Goal: Task Accomplishment & Management: Use online tool/utility

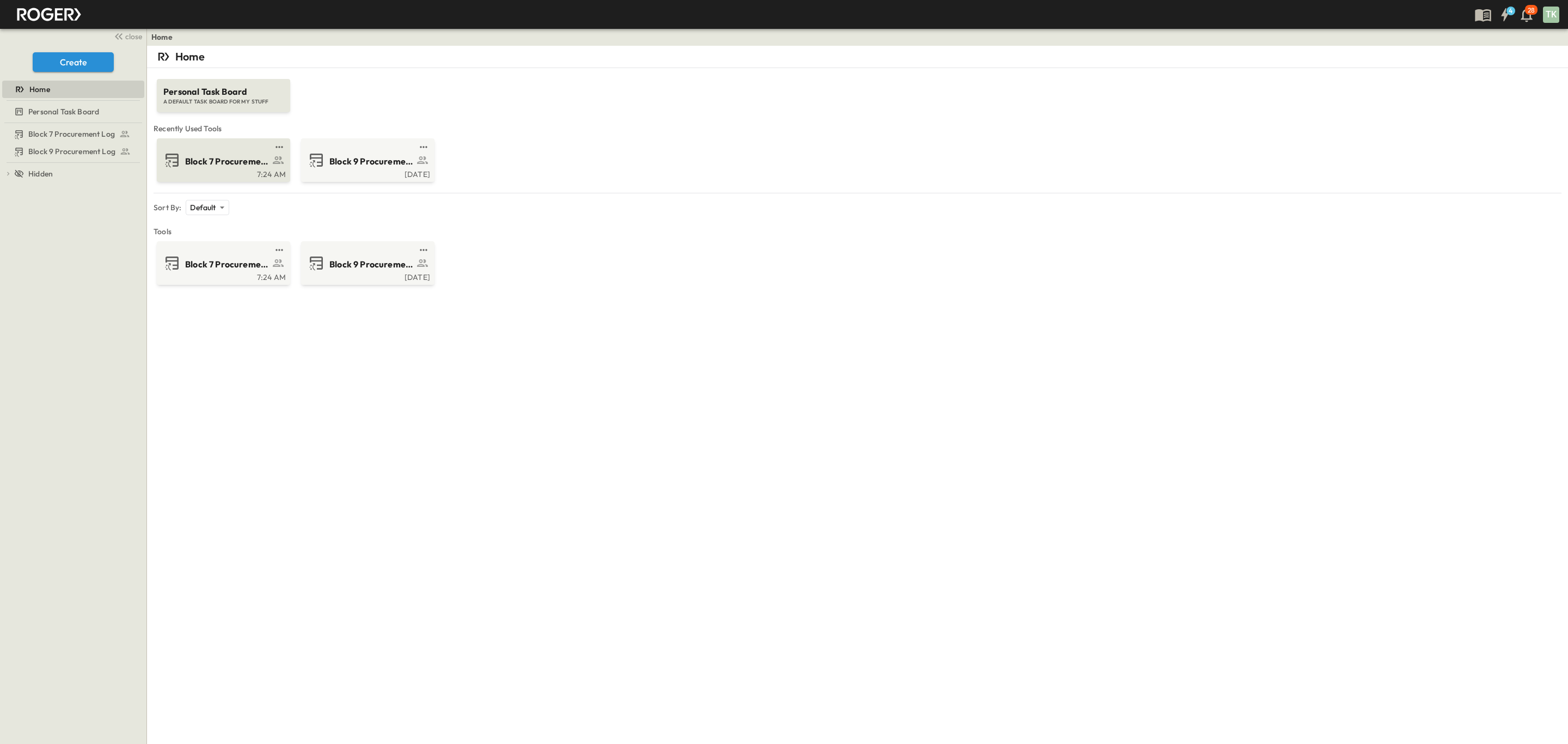
click at [216, 165] on span "Block 7 Procurement Log" at bounding box center [227, 161] width 84 height 13
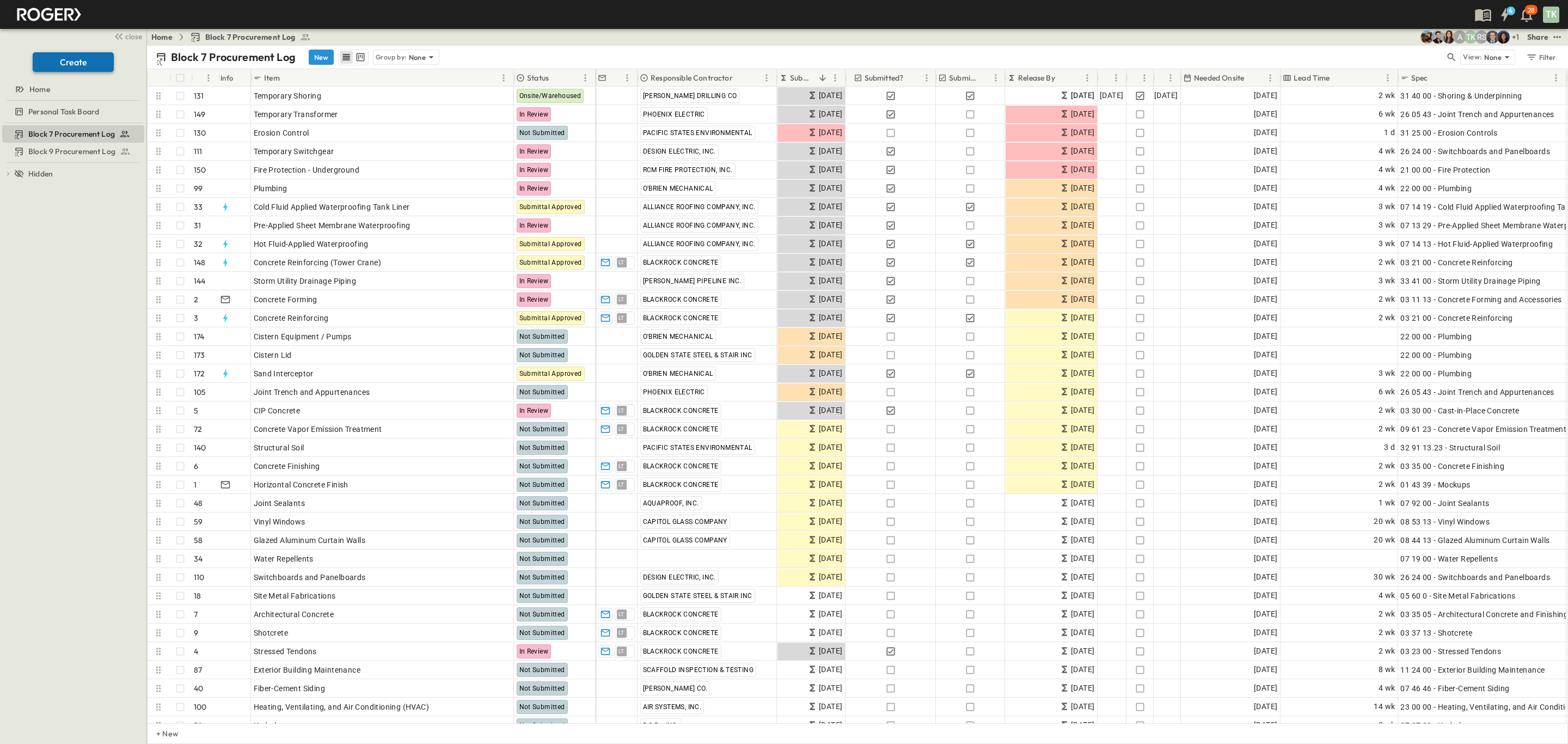
click at [56, 69] on button "Create" at bounding box center [73, 62] width 81 height 20
click at [320, 54] on button "New" at bounding box center [321, 57] width 25 height 15
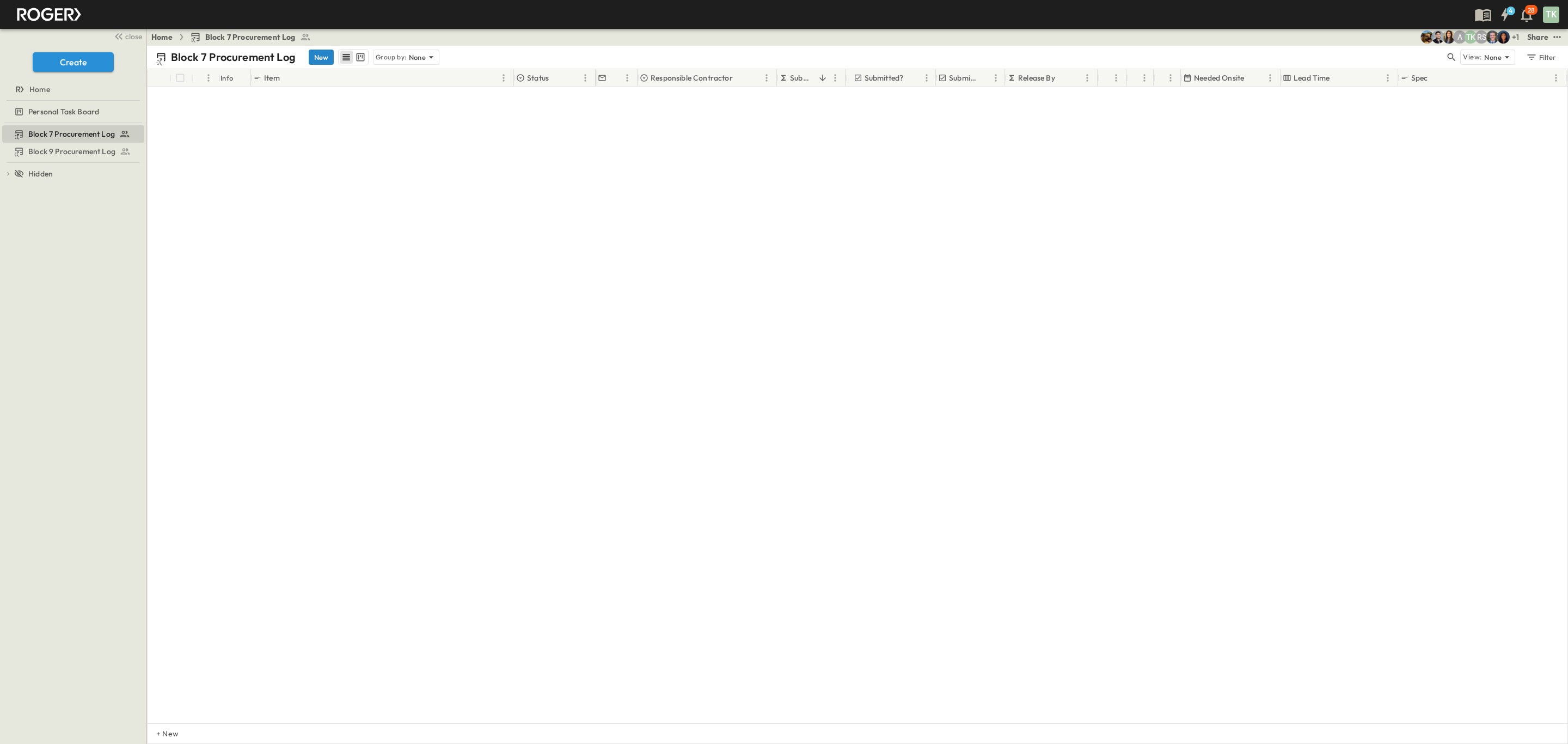
scroll to position [2617, 0]
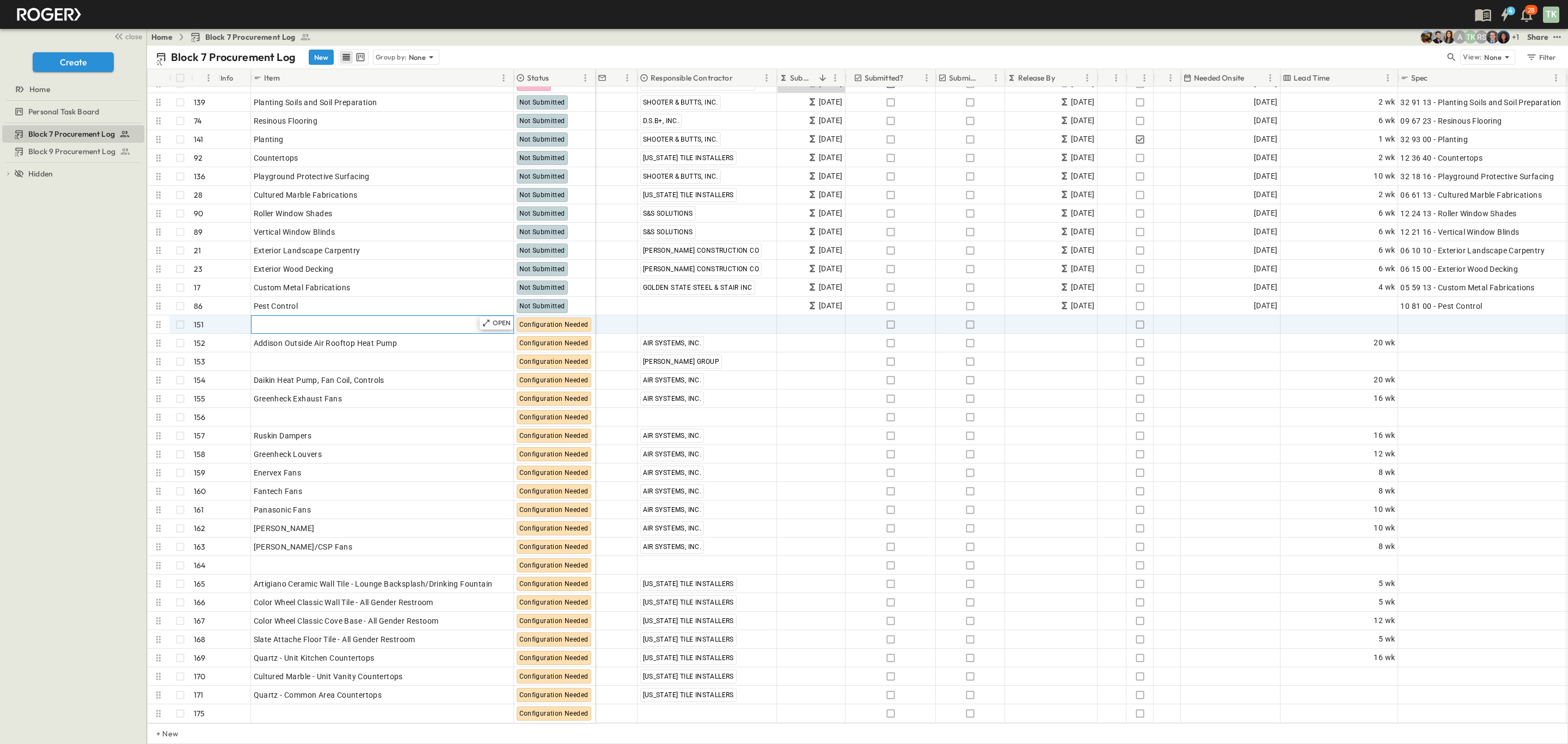
click at [382, 317] on div "Add Item" at bounding box center [382, 325] width 257 height 15
type input "*"
type input "**********"
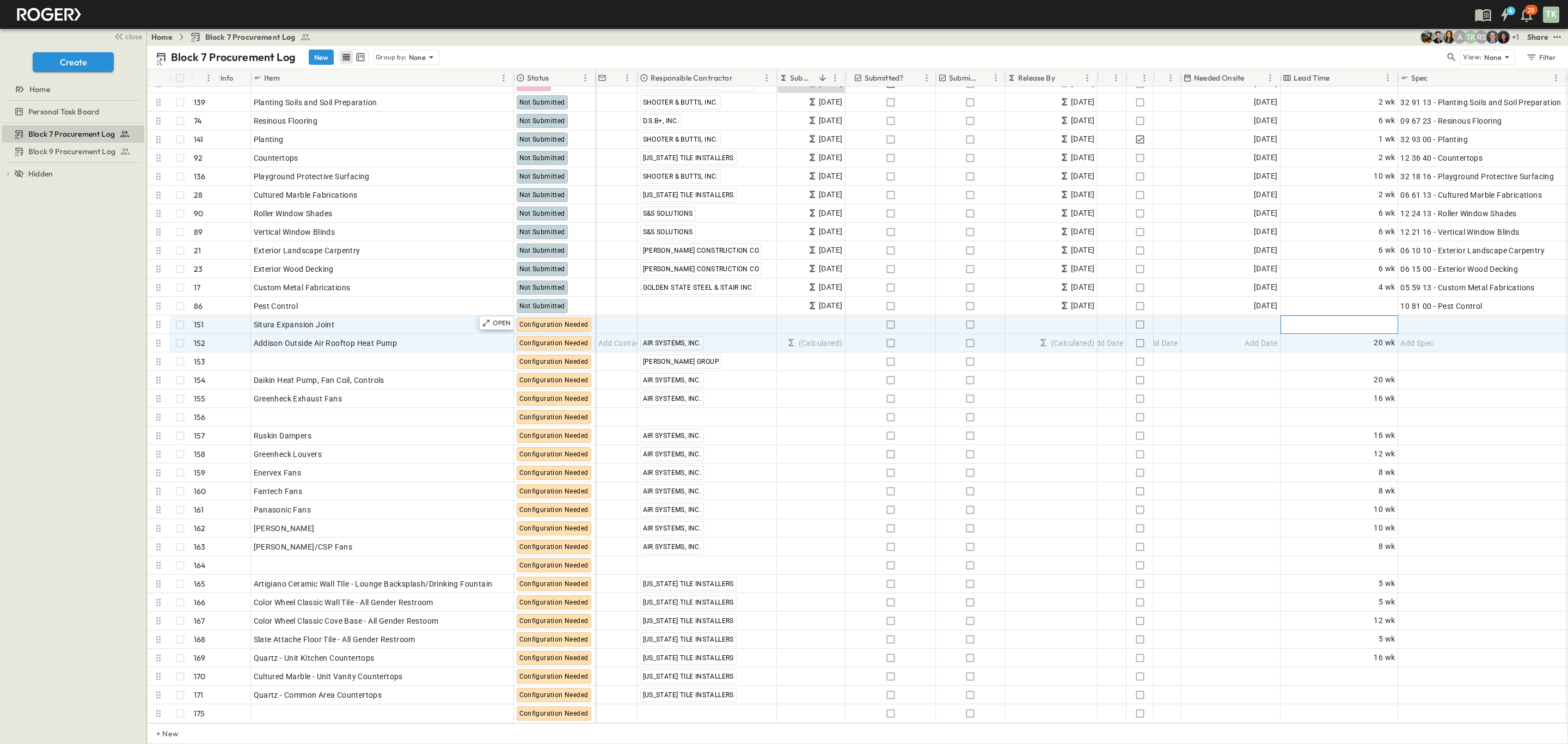
click at [1313, 316] on div "Add Duration" at bounding box center [1339, 325] width 116 height 18
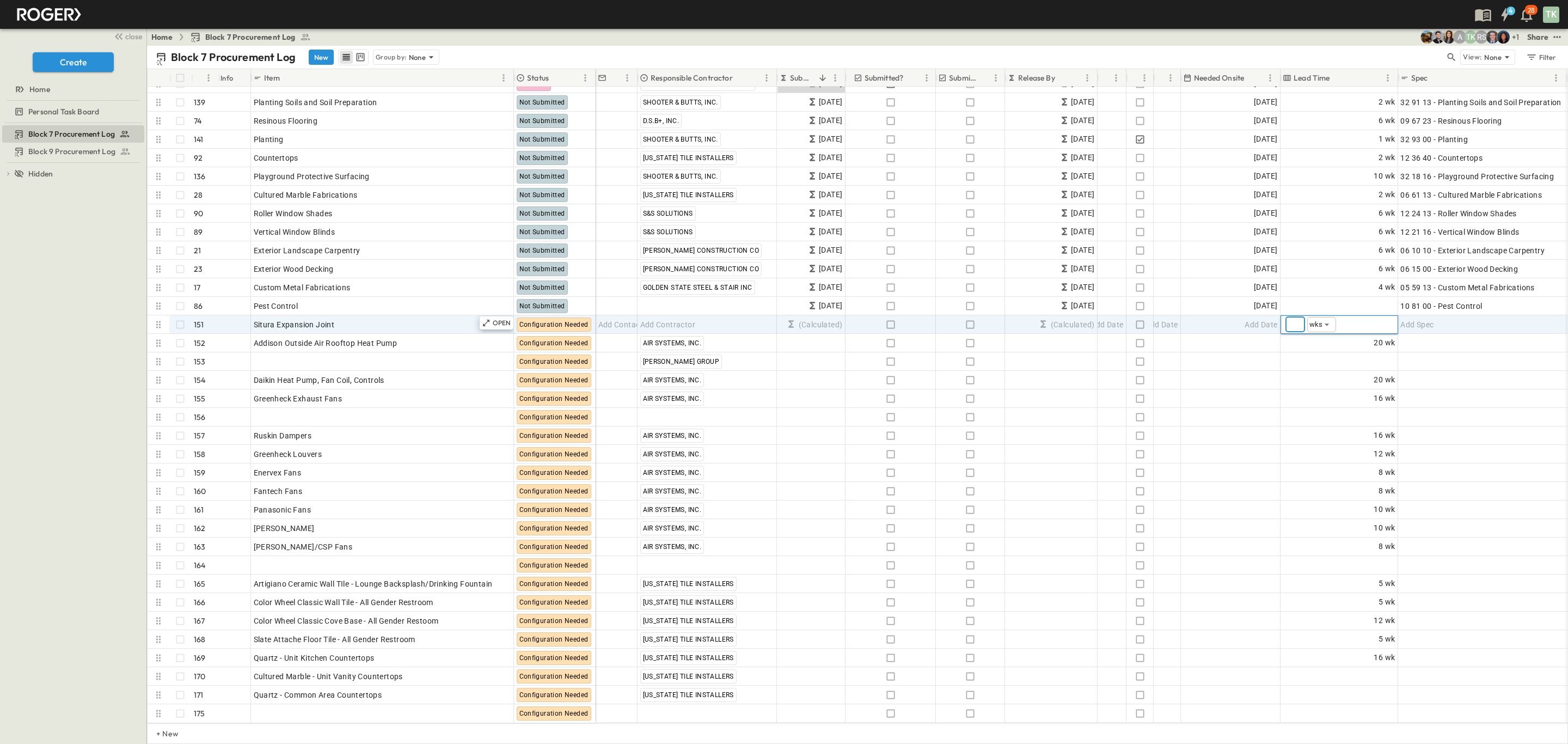
type input "*"
click at [110, 335] on div "Block 7 Procurement Log Block 9 Procurement Log To pick up a draggable item, pr…" at bounding box center [73, 434] width 147 height 621
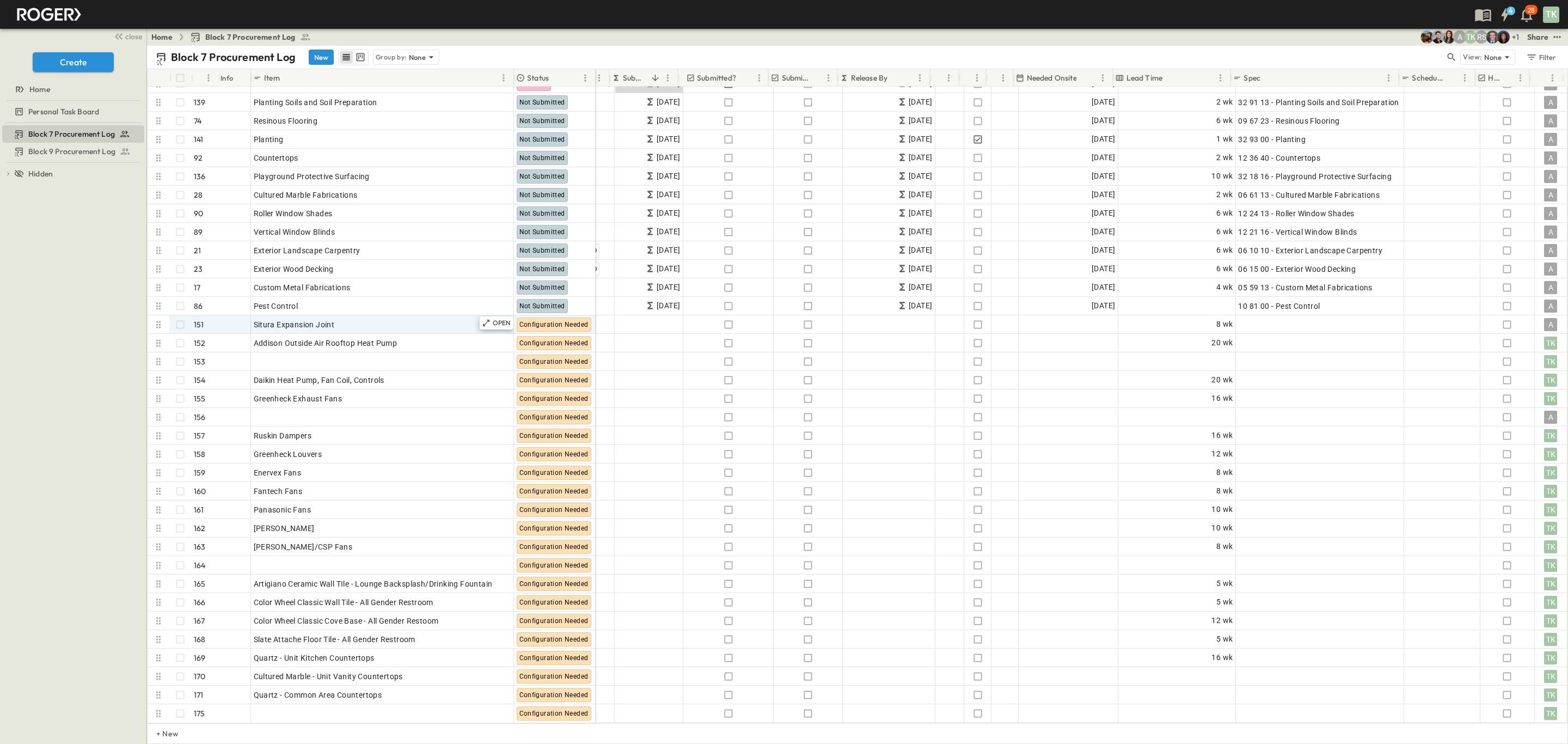
scroll to position [2617, 175]
click at [1276, 317] on div "Add Spec" at bounding box center [1319, 325] width 162 height 15
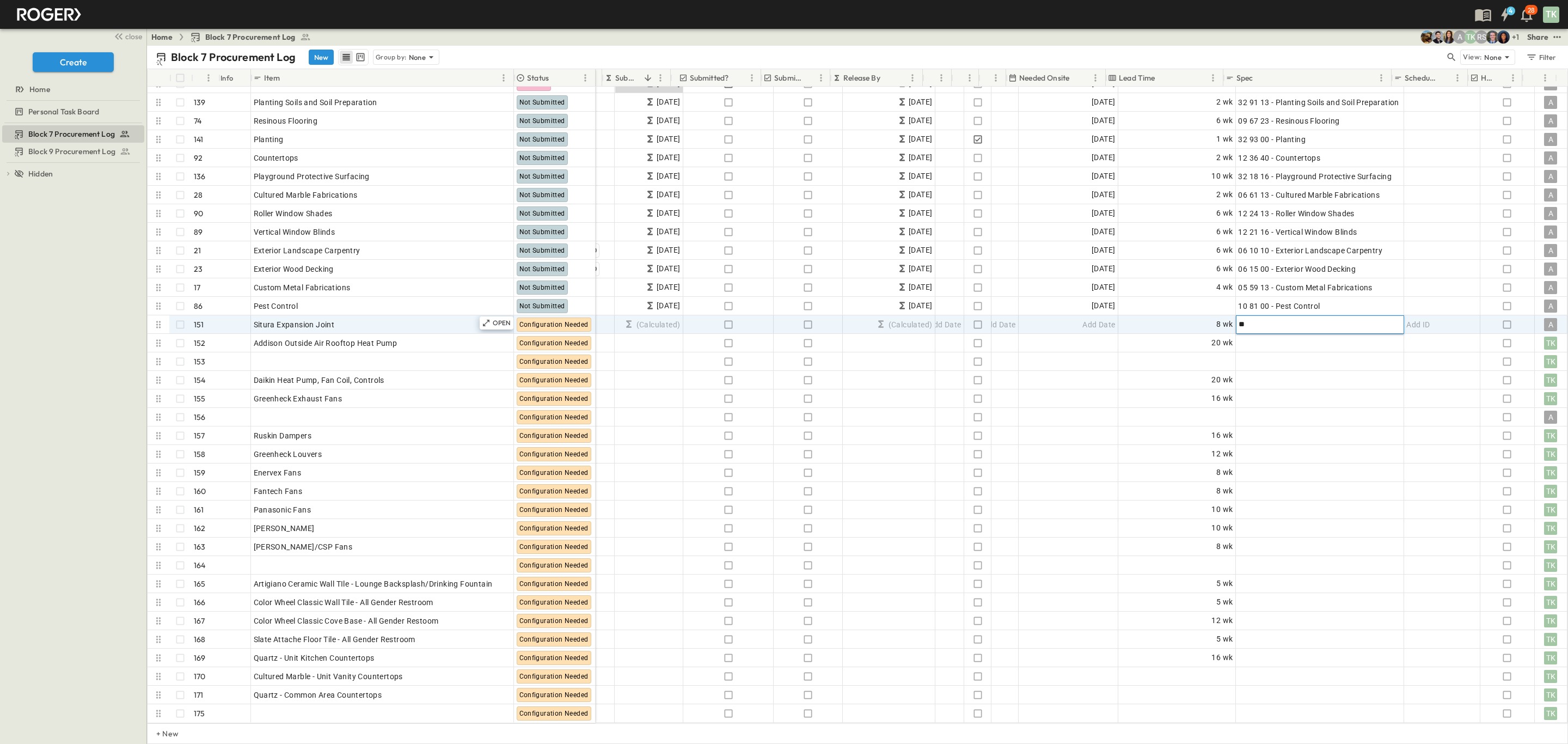
type input "*"
click at [1261, 318] on input "text" at bounding box center [1319, 324] width 166 height 13
type input "**********"
click at [51, 265] on div "Block 7 Procurement Log Block 9 Procurement Log To pick up a draggable item, pr…" at bounding box center [73, 434] width 147 height 621
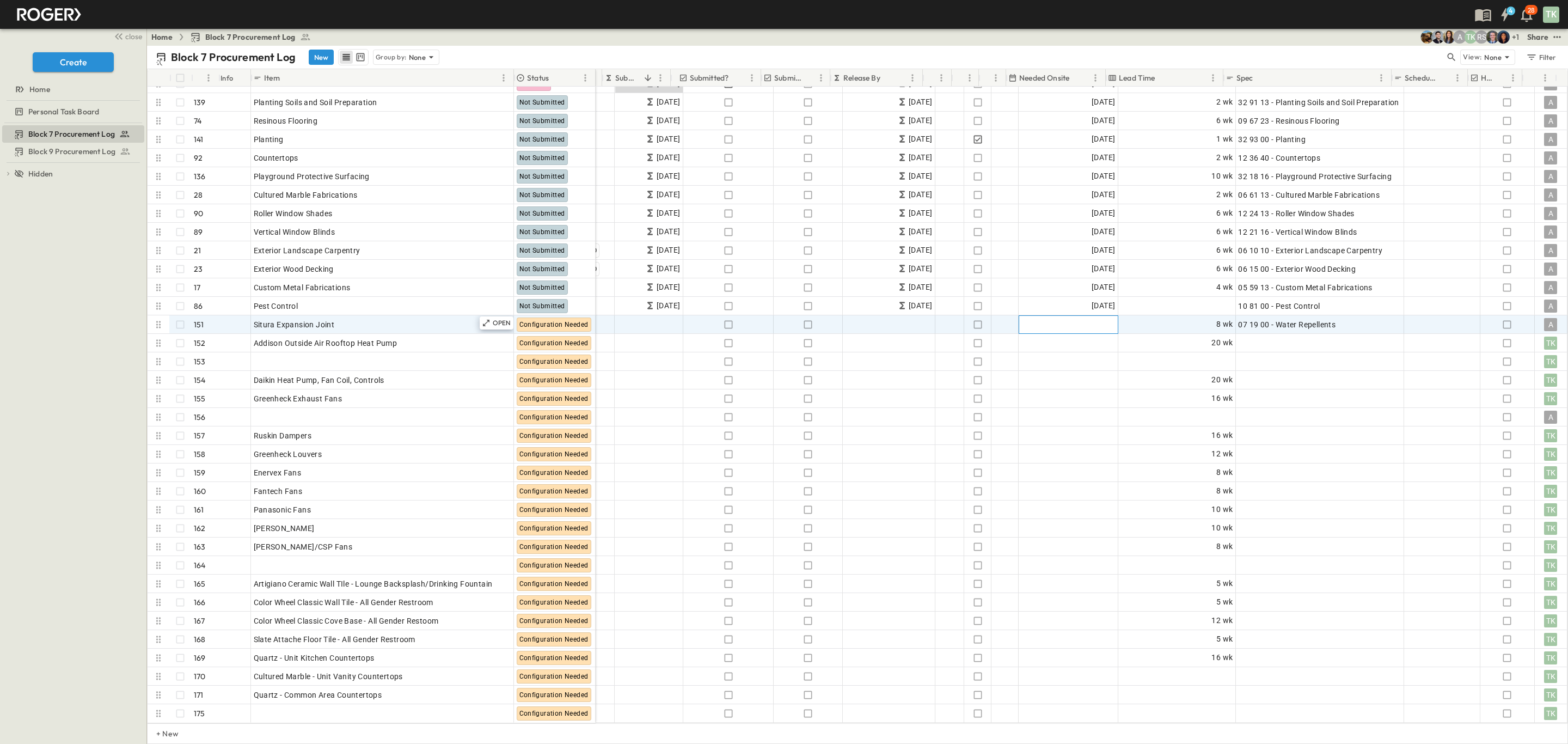
click at [1048, 316] on div "Add Date" at bounding box center [1069, 325] width 99 height 18
click at [1155, 331] on icon "Next month" at bounding box center [1155, 332] width 4 height 7
click at [1151, 375] on button "1" at bounding box center [1153, 377] width 20 height 20
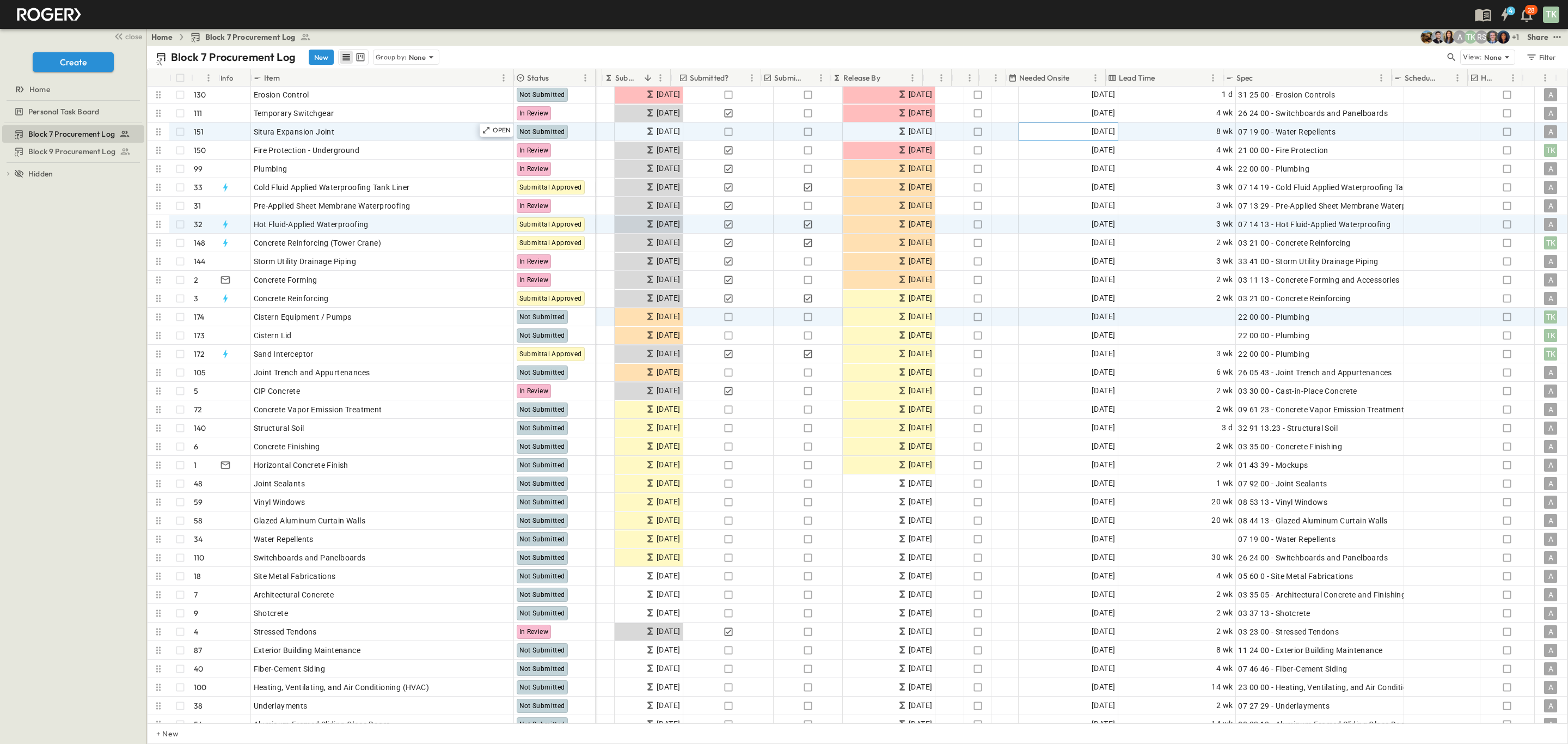
scroll to position [0, 175]
